Goal: Information Seeking & Learning: Learn about a topic

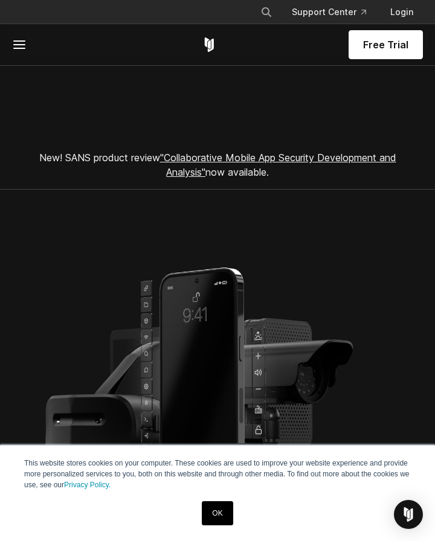
click at [210, 523] on link "OK" at bounding box center [217, 513] width 31 height 24
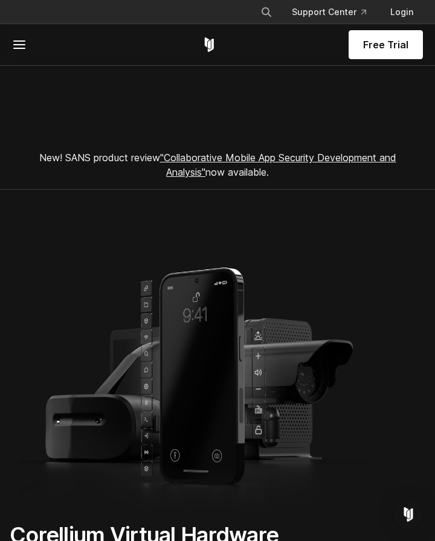
click at [24, 45] on line at bounding box center [19, 45] width 11 height 0
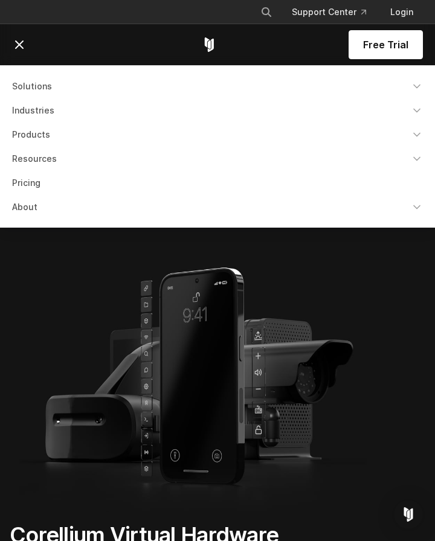
click at [33, 182] on link "Pricing" at bounding box center [217, 183] width 425 height 22
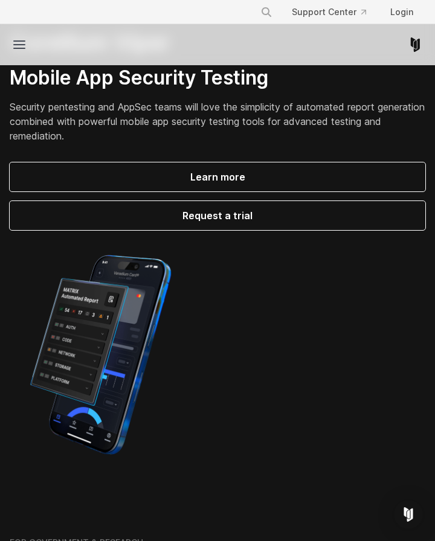
scroll to position [278, 0]
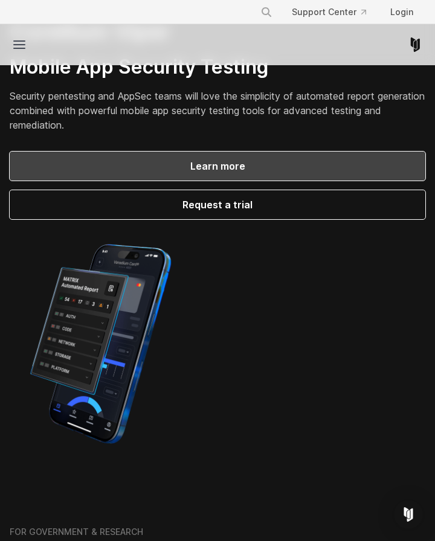
click at [222, 168] on span "Learn more" at bounding box center [217, 166] width 387 height 14
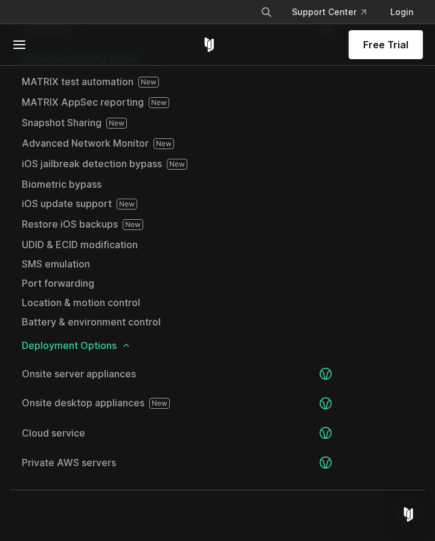
scroll to position [2757, 0]
